Goal: Transaction & Acquisition: Purchase product/service

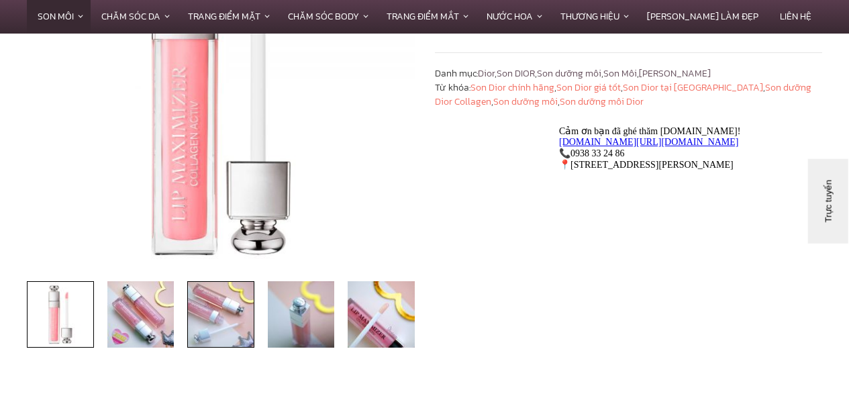
scroll to position [245, 0]
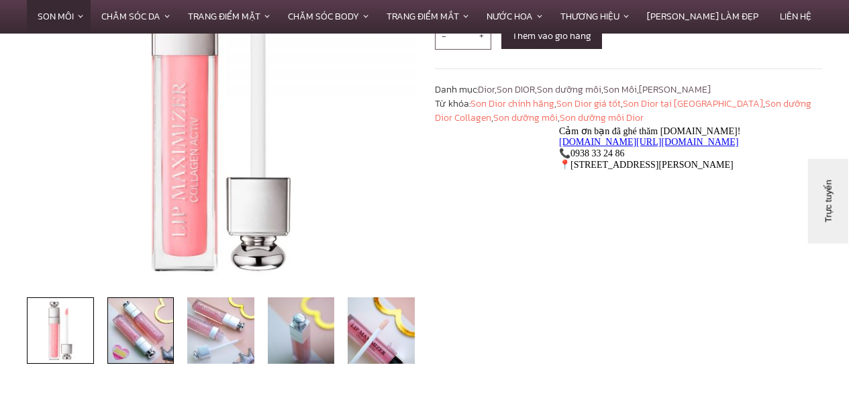
click at [140, 325] on img at bounding box center [140, 330] width 67 height 67
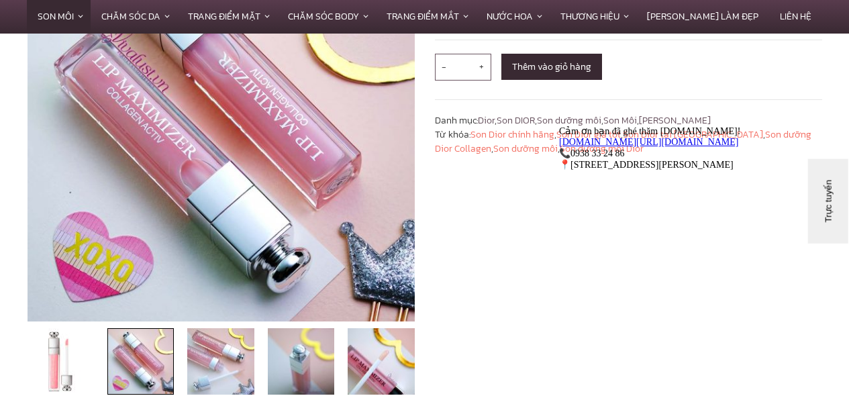
scroll to position [209, 0]
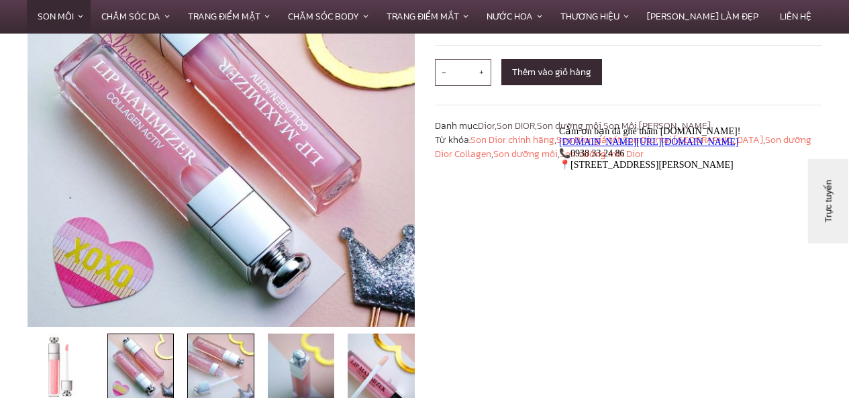
click at [217, 359] on img at bounding box center [220, 366] width 67 height 67
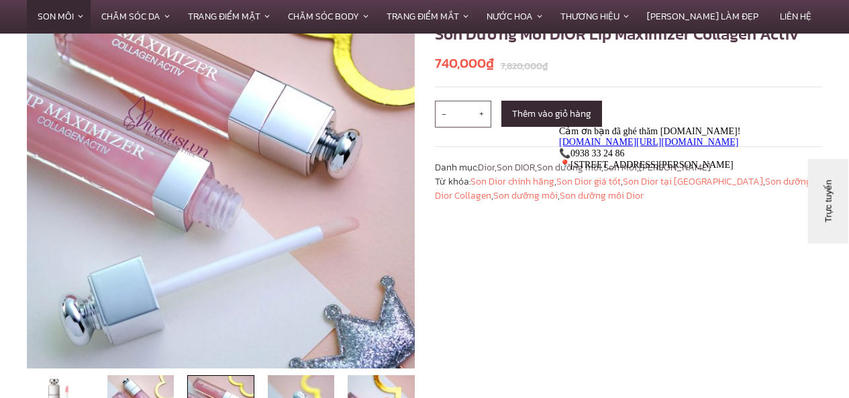
scroll to position [183, 0]
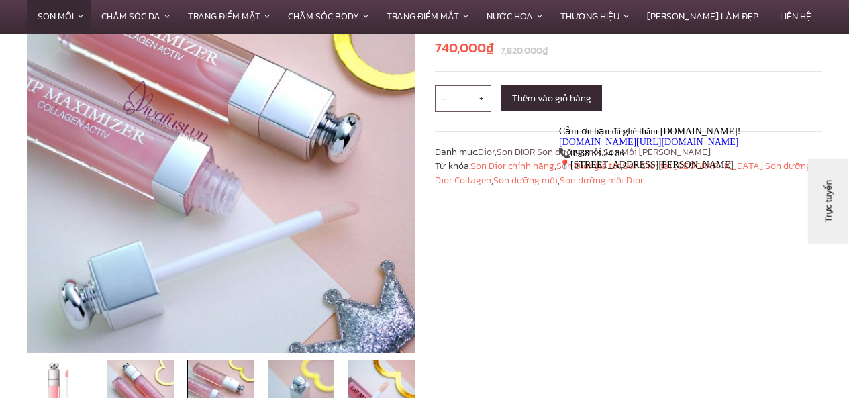
click at [297, 378] on img at bounding box center [301, 393] width 67 height 67
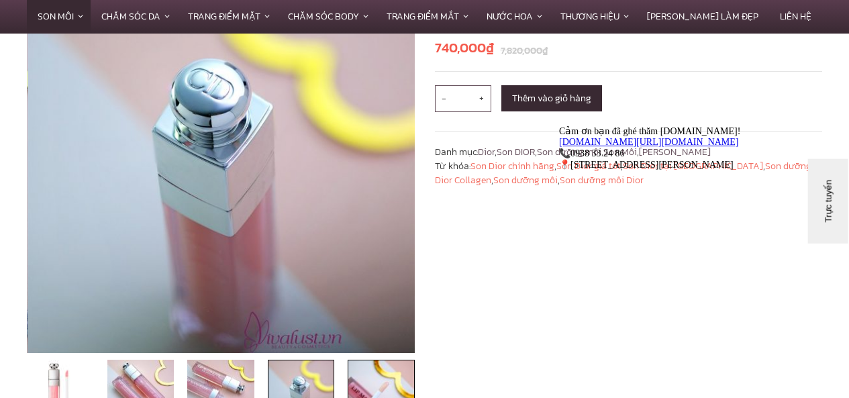
click at [379, 369] on img at bounding box center [381, 393] width 67 height 67
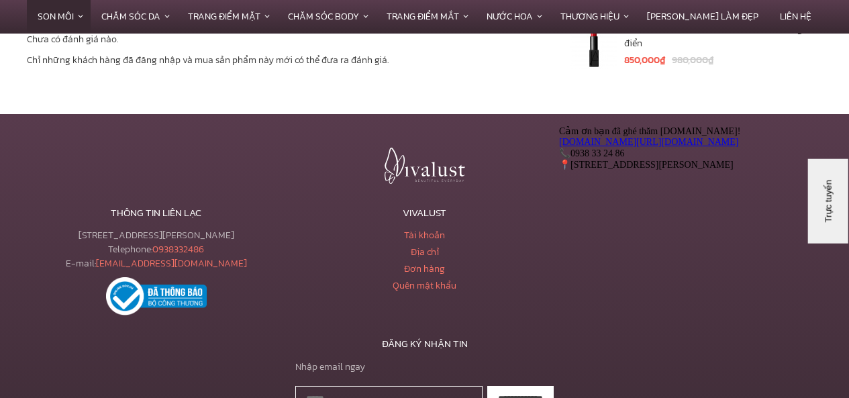
scroll to position [3879, 0]
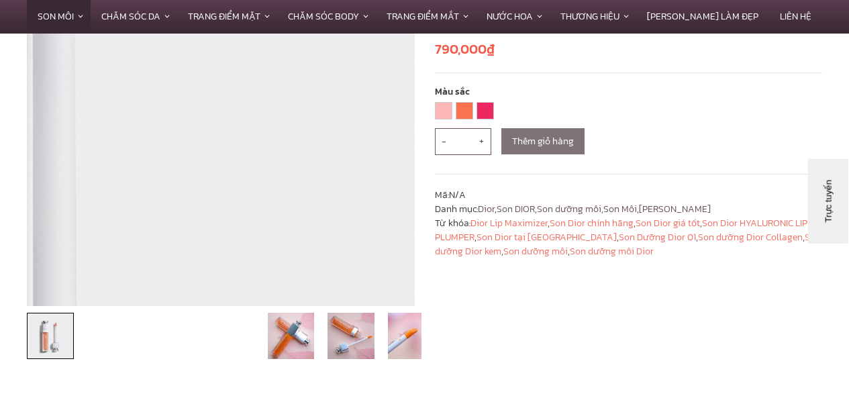
scroll to position [235, 0]
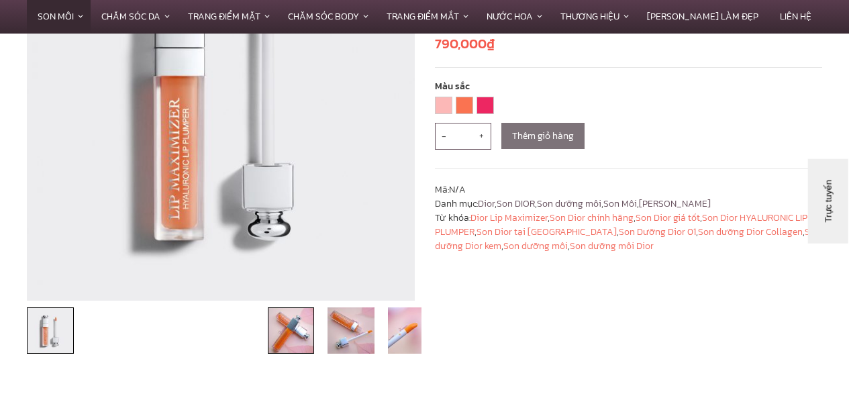
click at [302, 329] on img at bounding box center [291, 330] width 47 height 47
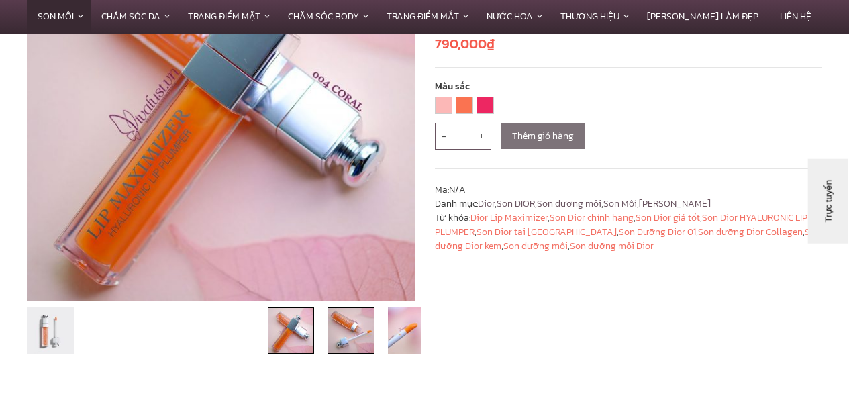
click at [356, 342] on img at bounding box center [350, 330] width 47 height 47
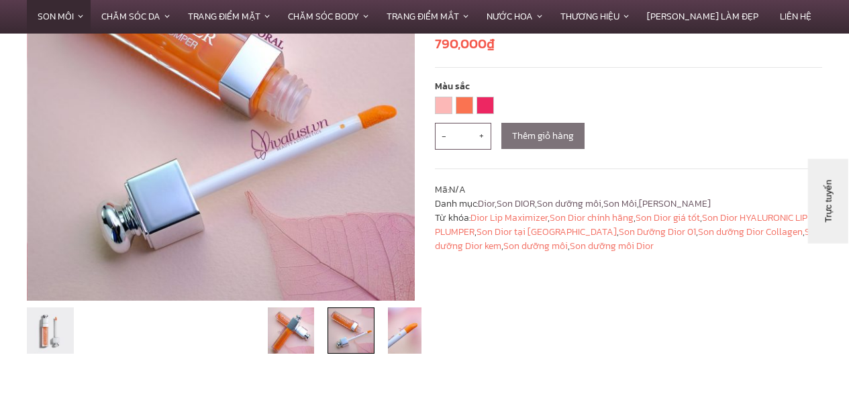
scroll to position [177, 0]
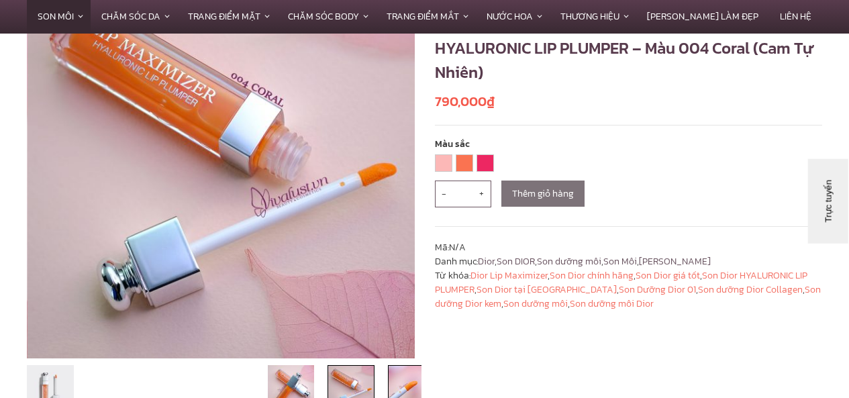
click at [402, 387] on img at bounding box center [411, 388] width 47 height 47
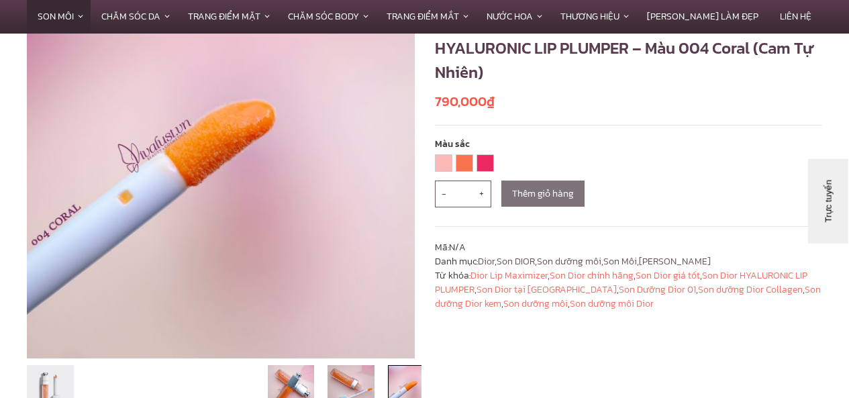
click at [124, 385] on li at bounding box center [111, 388] width 60 height 47
click at [172, 376] on li at bounding box center [170, 388] width 60 height 47
click at [294, 382] on img at bounding box center [291, 388] width 47 height 47
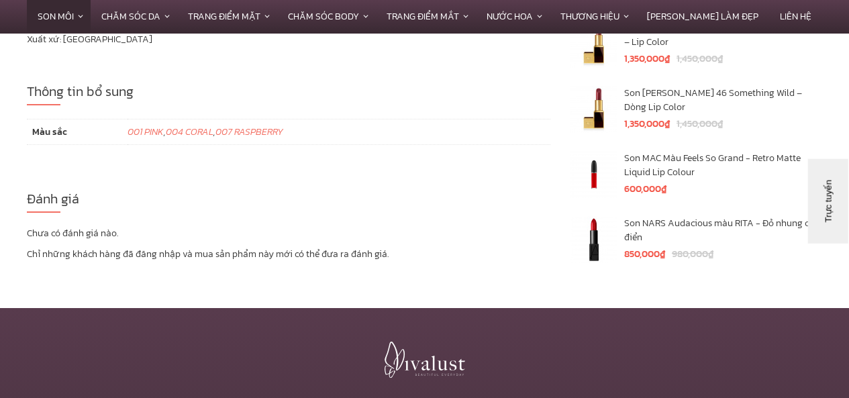
scroll to position [5391, 0]
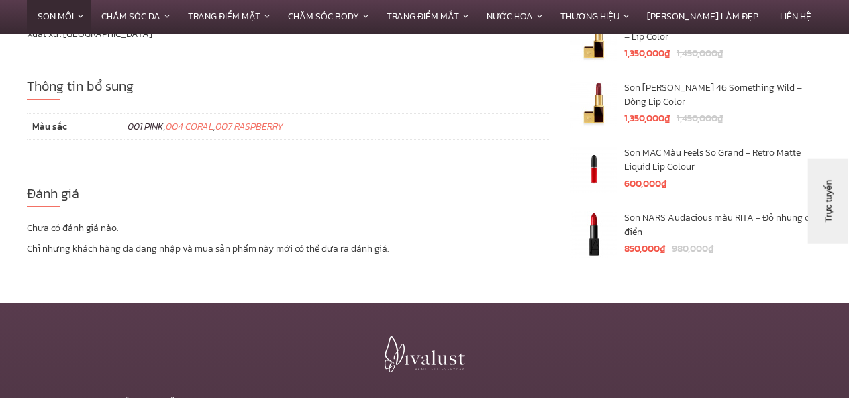
click at [144, 130] on link "001 PINK" at bounding box center [145, 126] width 36 height 14
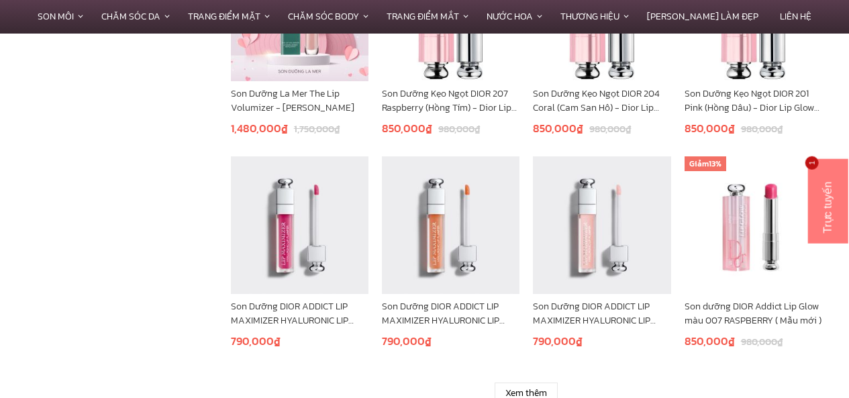
scroll to position [887, 0]
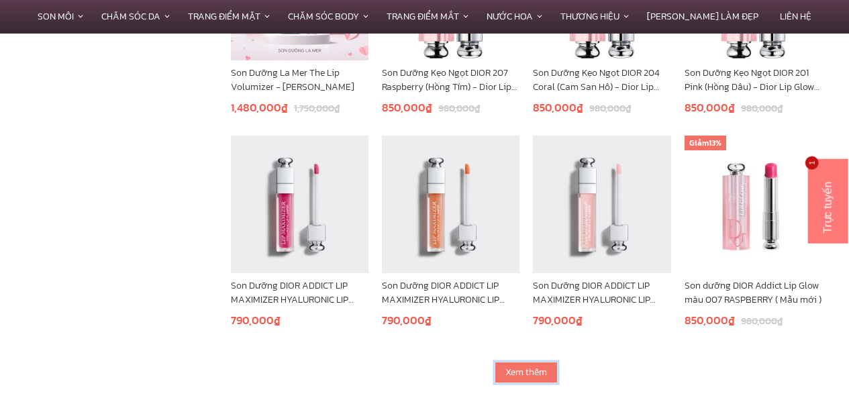
click at [514, 368] on link "Xem thêm" at bounding box center [526, 372] width 63 height 21
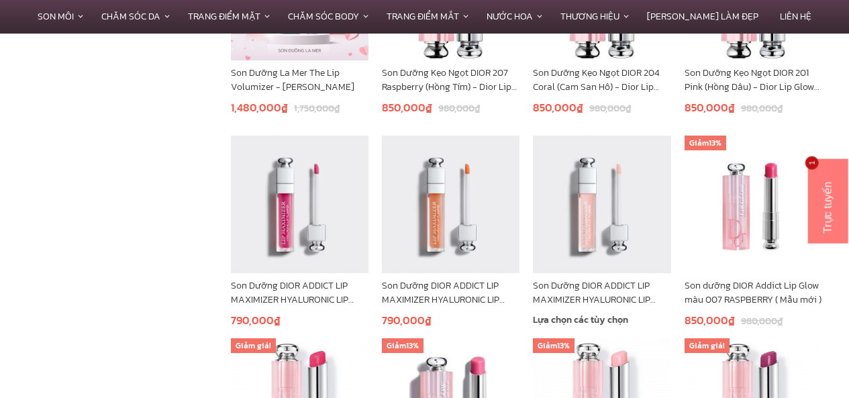
click at [607, 266] on img at bounding box center [602, 205] width 138 height 138
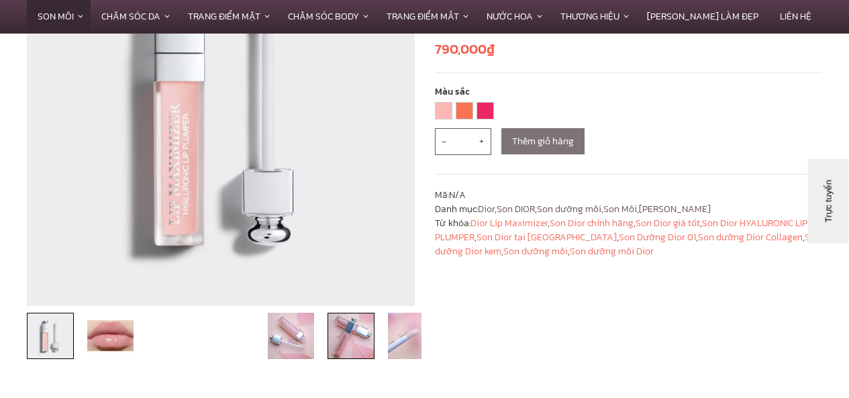
click at [358, 335] on img at bounding box center [350, 336] width 47 height 47
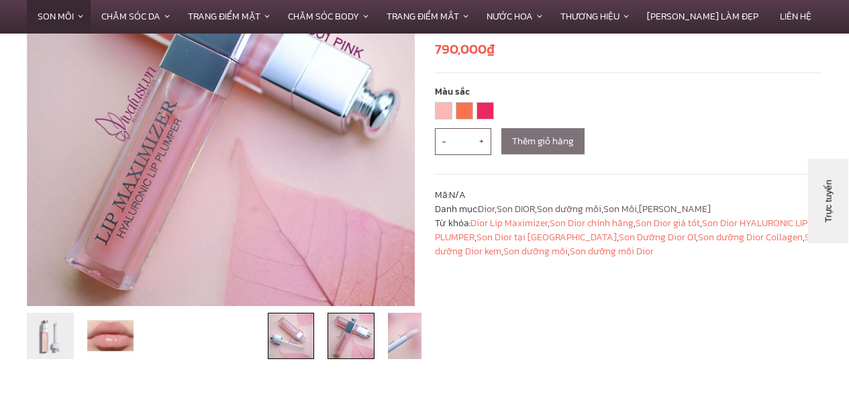
scroll to position [245, 0]
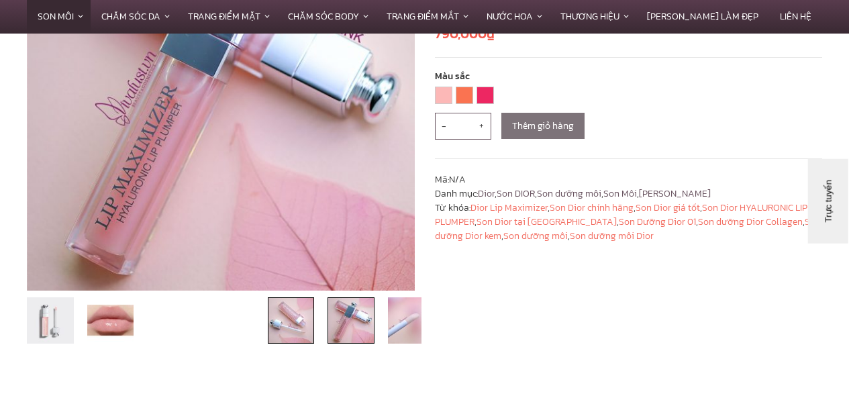
click at [308, 335] on img at bounding box center [291, 320] width 47 height 47
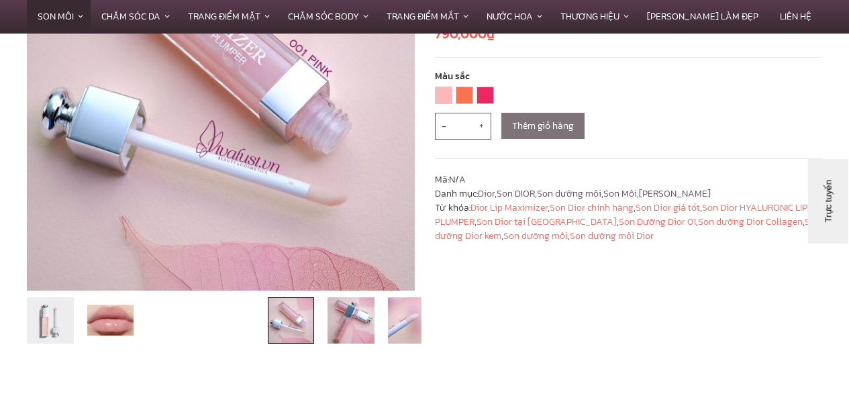
scroll to position [209, 0]
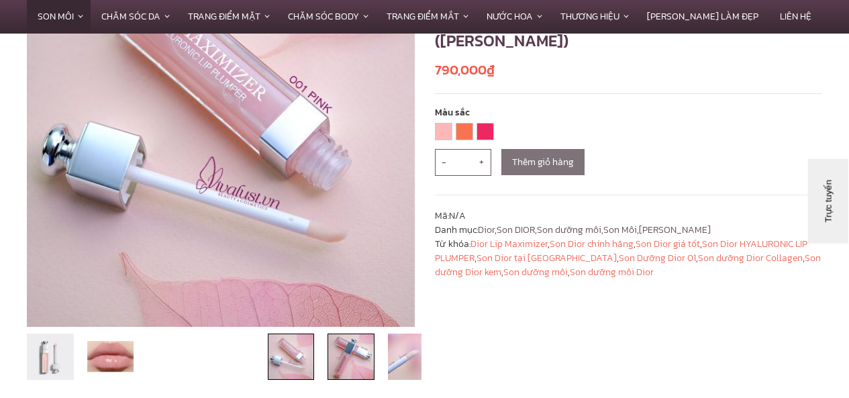
click at [344, 351] on img at bounding box center [350, 356] width 47 height 47
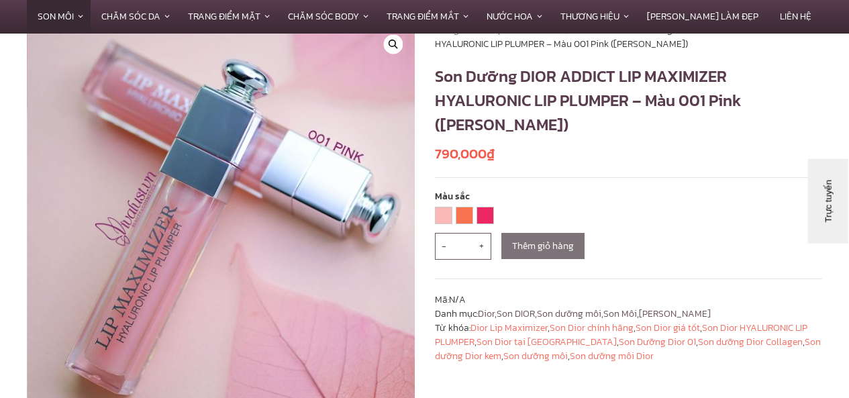
scroll to position [266, 0]
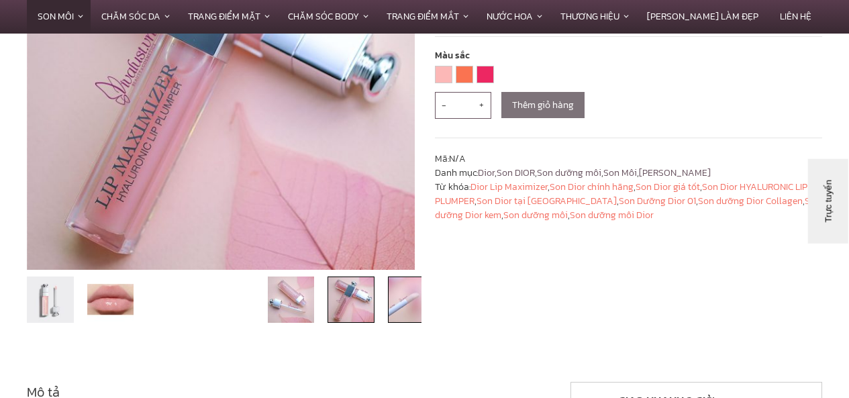
click at [403, 305] on img at bounding box center [411, 299] width 47 height 47
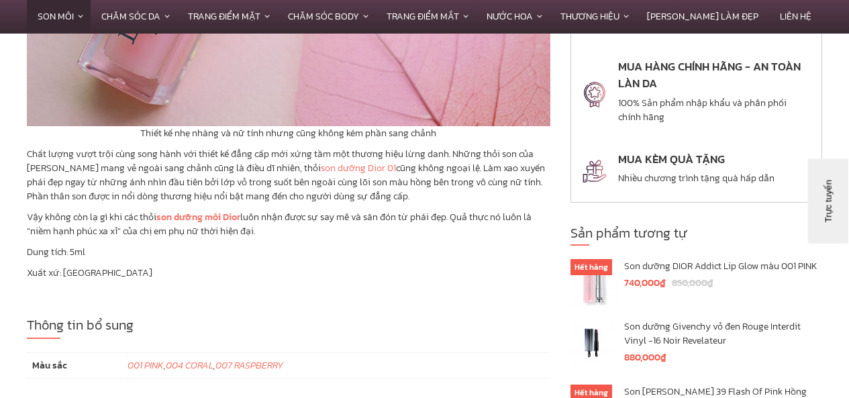
scroll to position [5177, 0]
